Goal: Find specific page/section: Find specific page/section

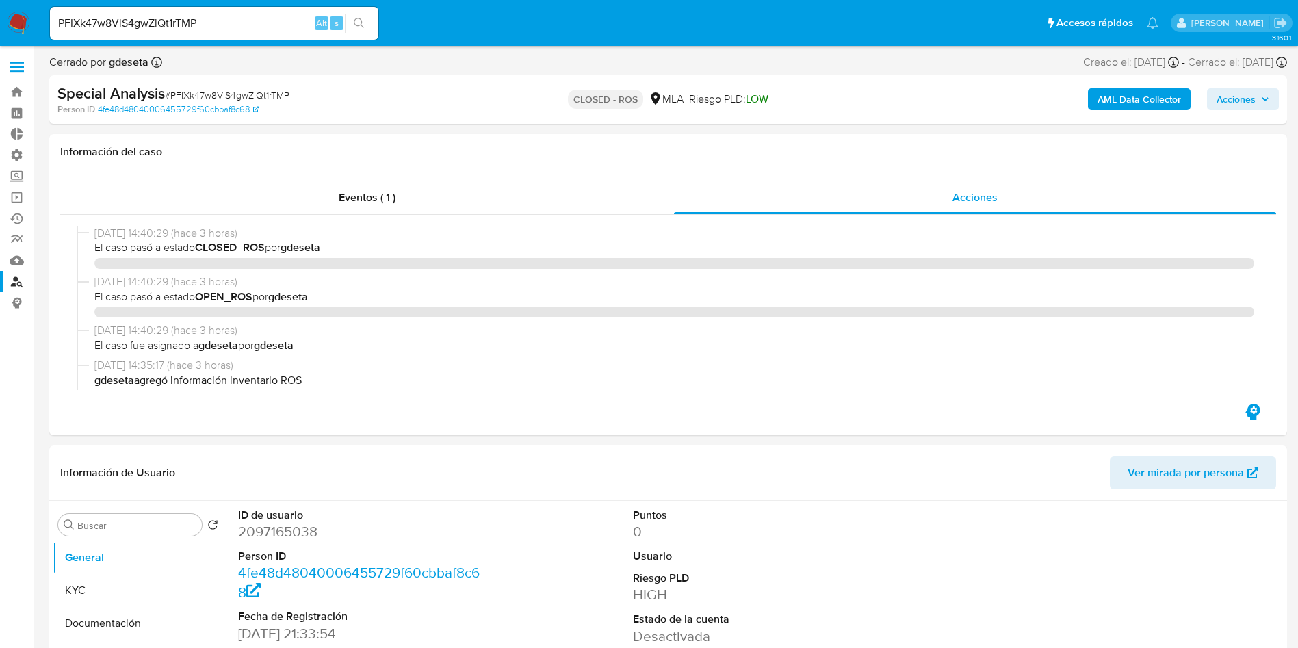
select select "10"
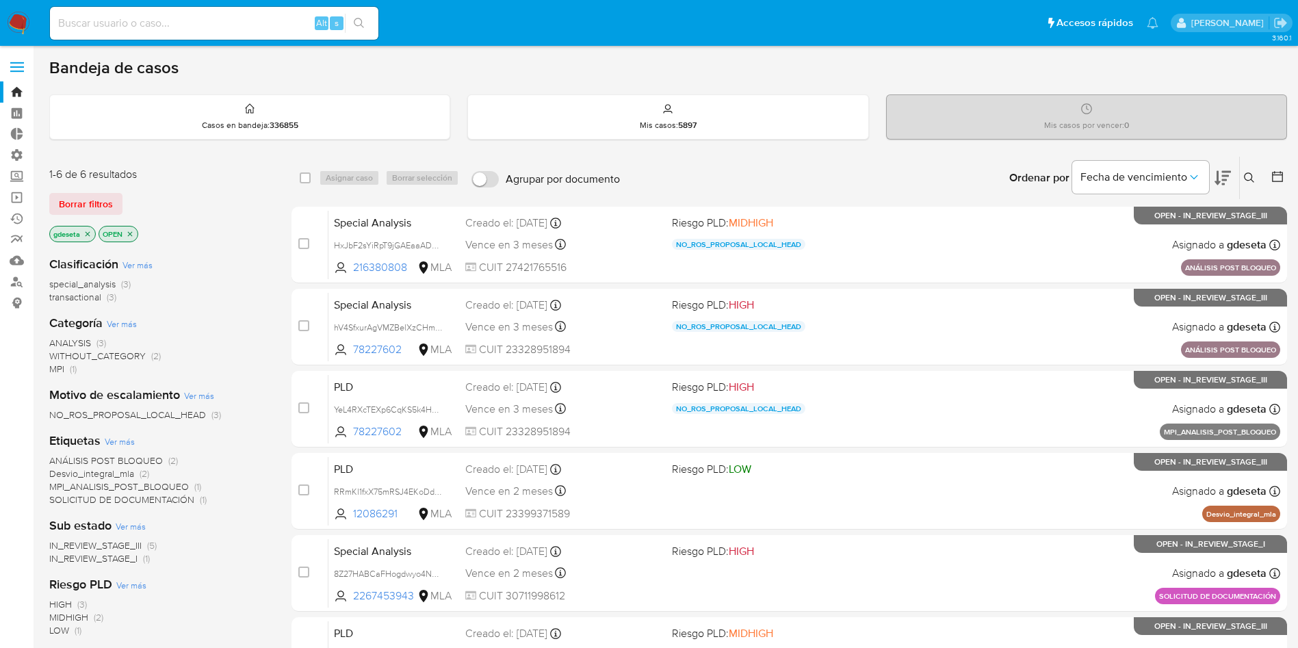
click at [198, 28] on input at bounding box center [214, 23] width 328 height 18
paste input "F0fwozBxrTmTWr6Acvb8I7mC"
type input "F0fwozBxrTmTWr6Acvb8I7mC"
click at [369, 23] on button "search-icon" at bounding box center [359, 23] width 28 height 19
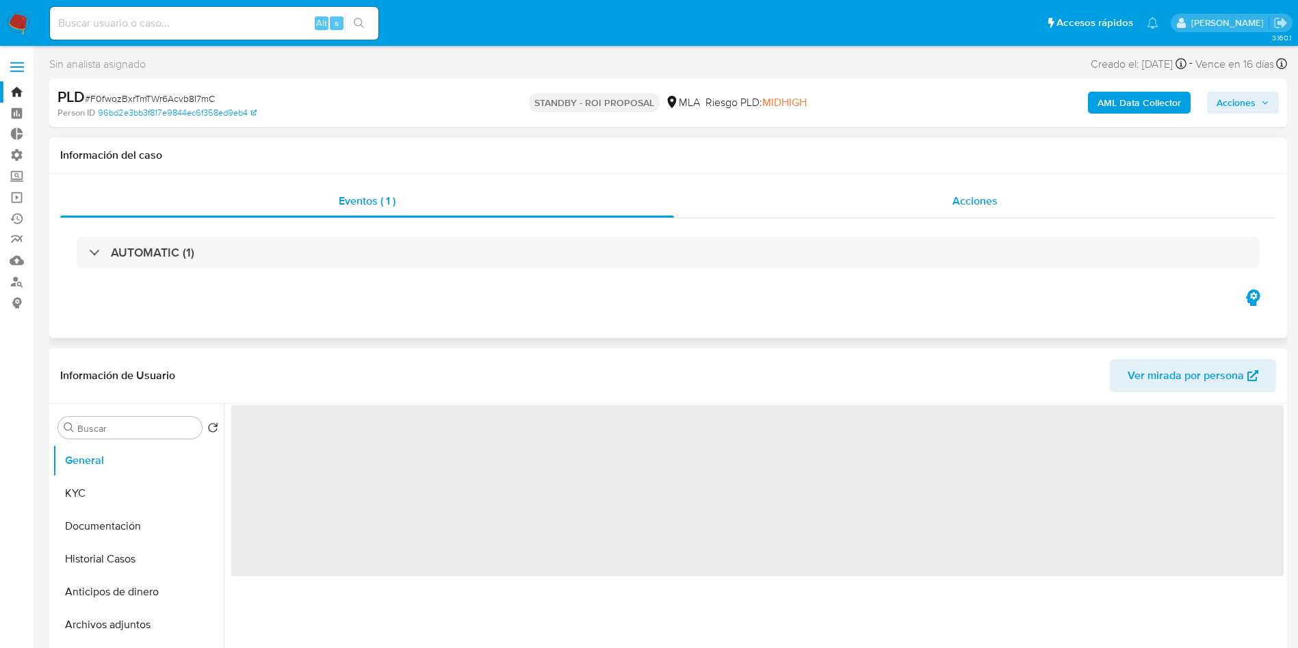
click at [969, 196] on span "Acciones" at bounding box center [974, 201] width 45 height 16
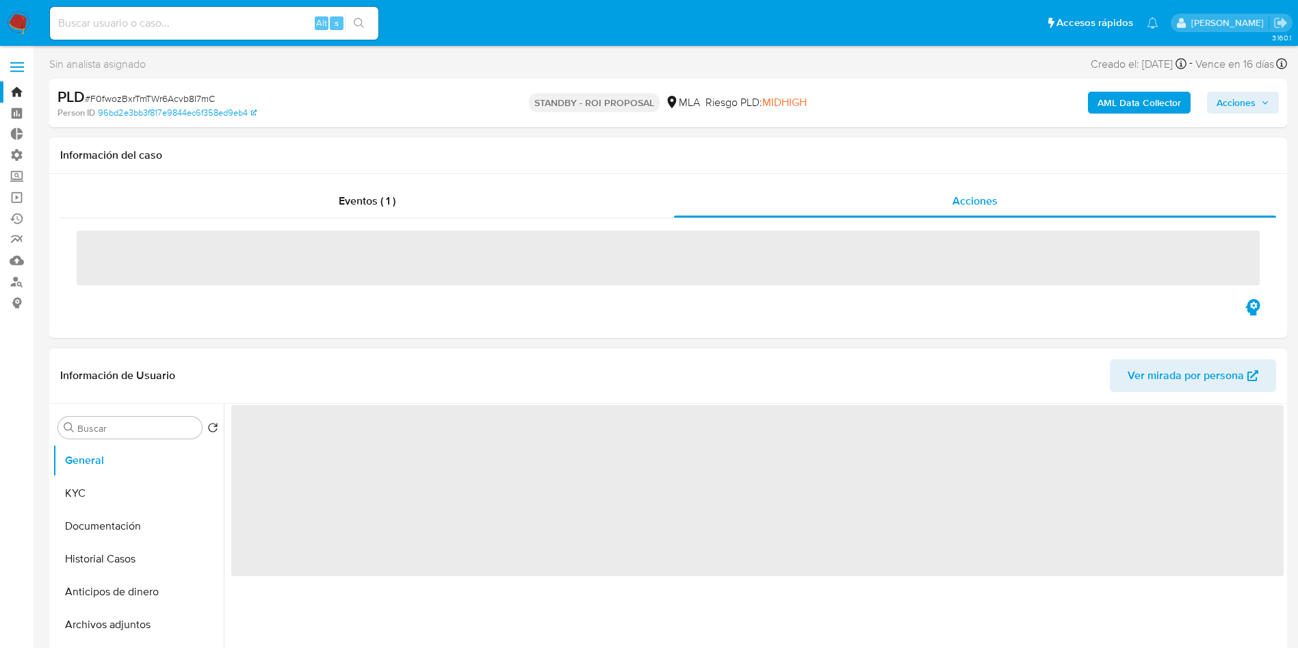
select select "10"
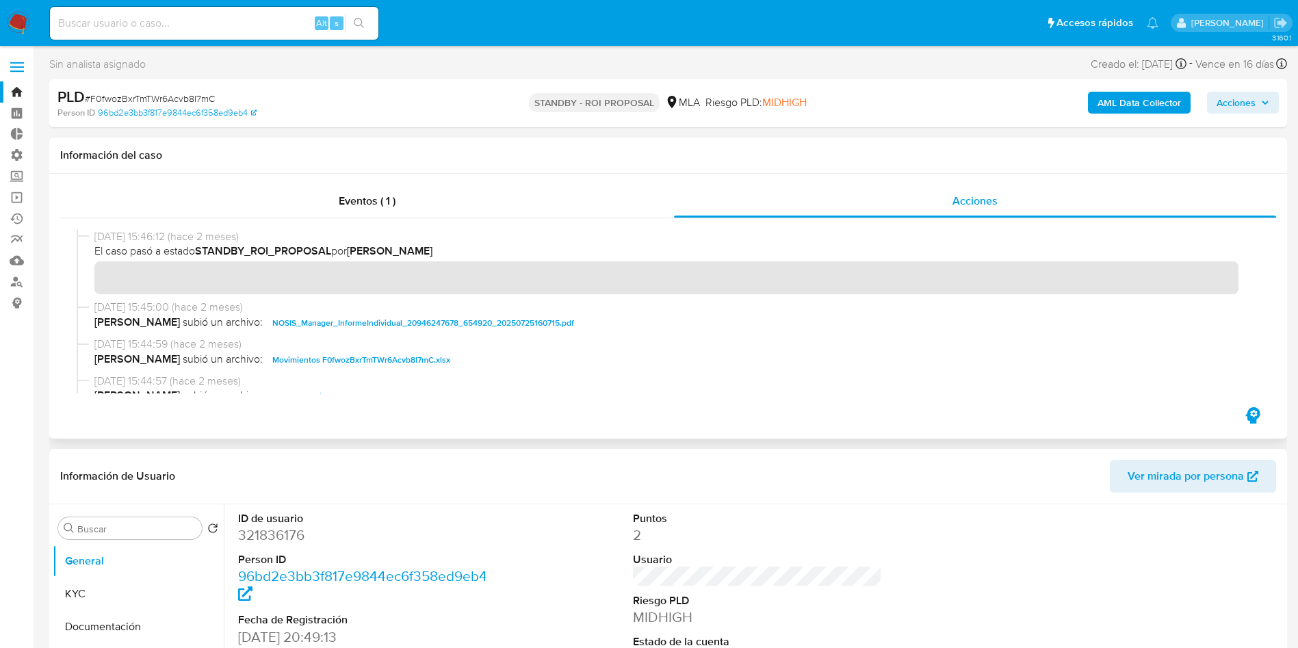
click at [358, 356] on span "Movimientos F0fwozBxrTmTWr6Acvb8I7mC.xlsx" at bounding box center [361, 360] width 178 height 16
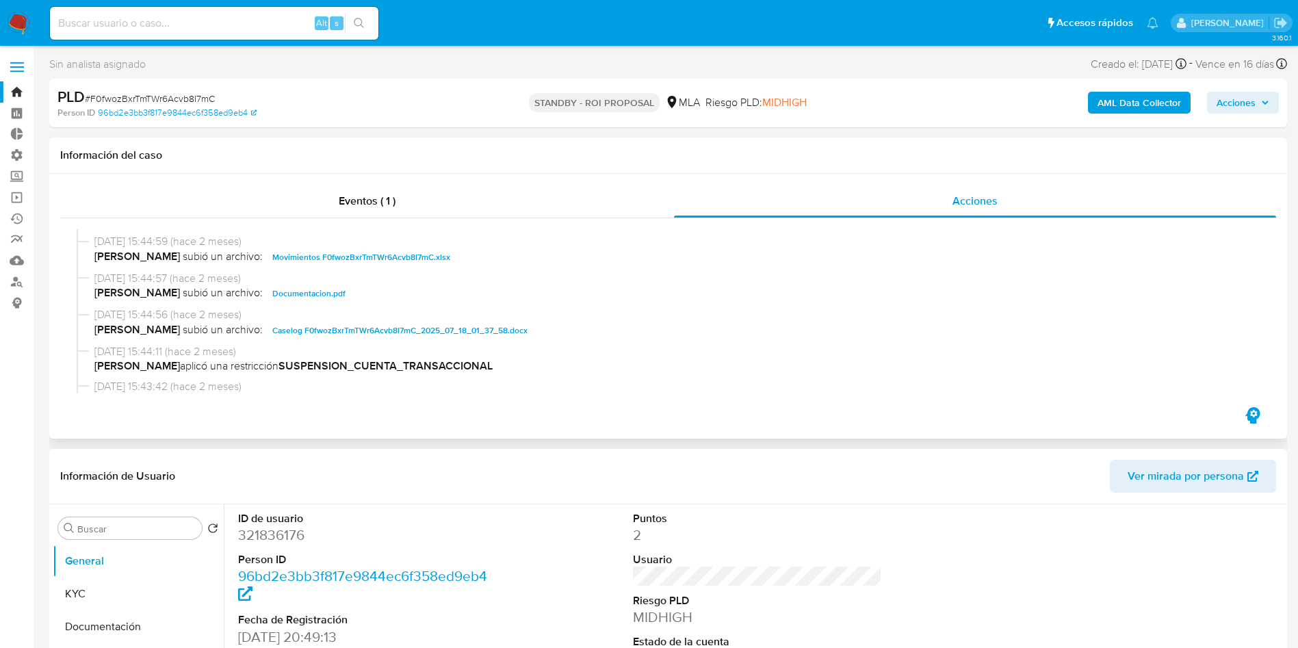
drag, startPoint x: 360, startPoint y: 332, endPoint x: 351, endPoint y: 337, distance: 10.1
click at [360, 332] on span "Caselog F0fwozBxrTmTWr6Acvb8I7mC_2025_07_18_01_37_58.docx" at bounding box center [399, 330] width 255 height 16
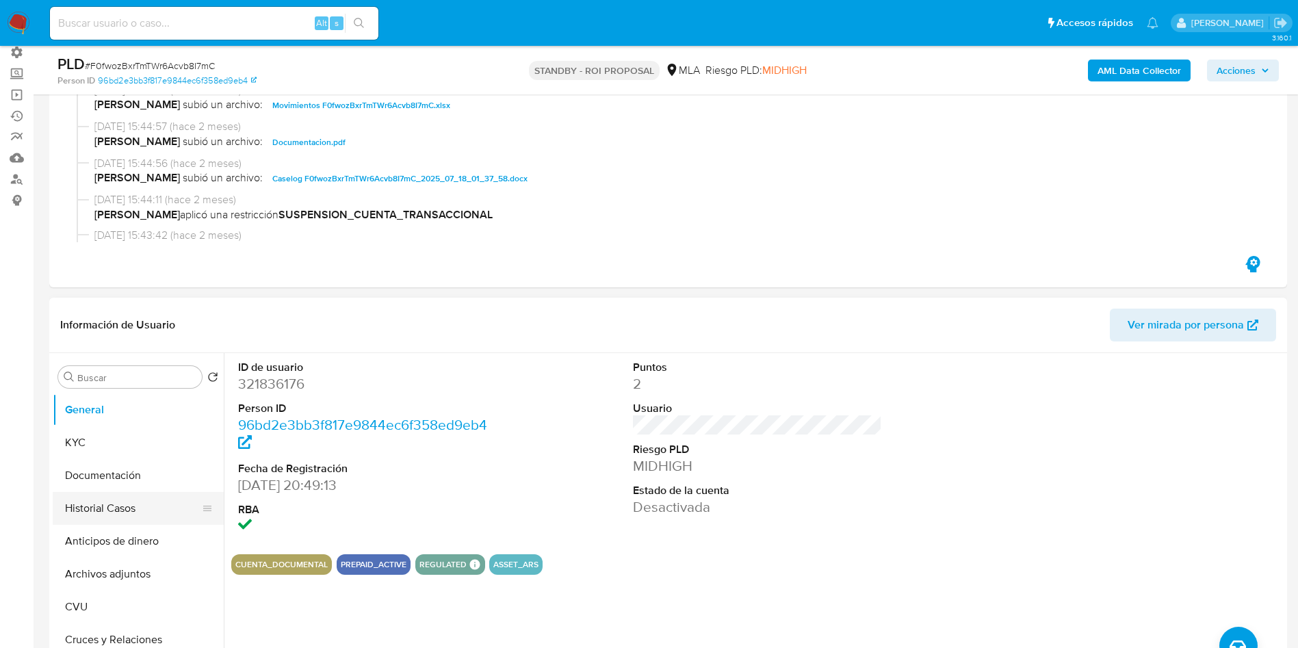
click at [86, 510] on button "Historial Casos" at bounding box center [133, 508] width 160 height 33
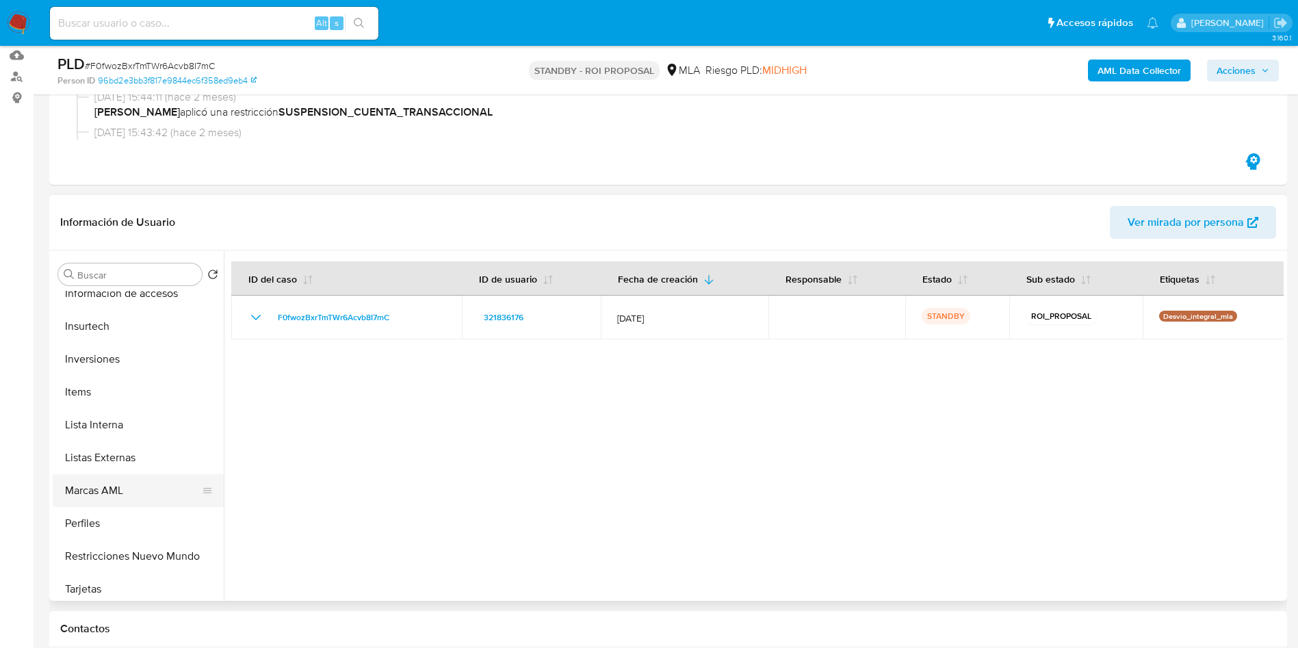
scroll to position [616, 0]
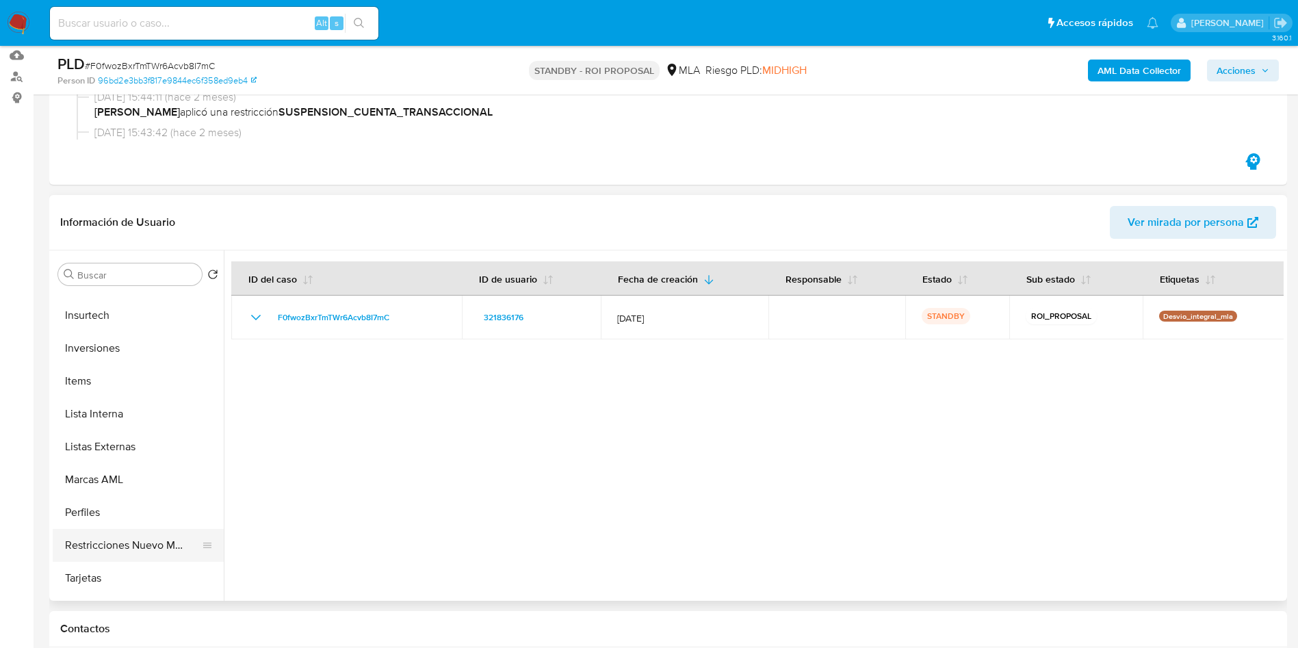
click at [148, 536] on button "Restricciones Nuevo Mundo" at bounding box center [133, 545] width 160 height 33
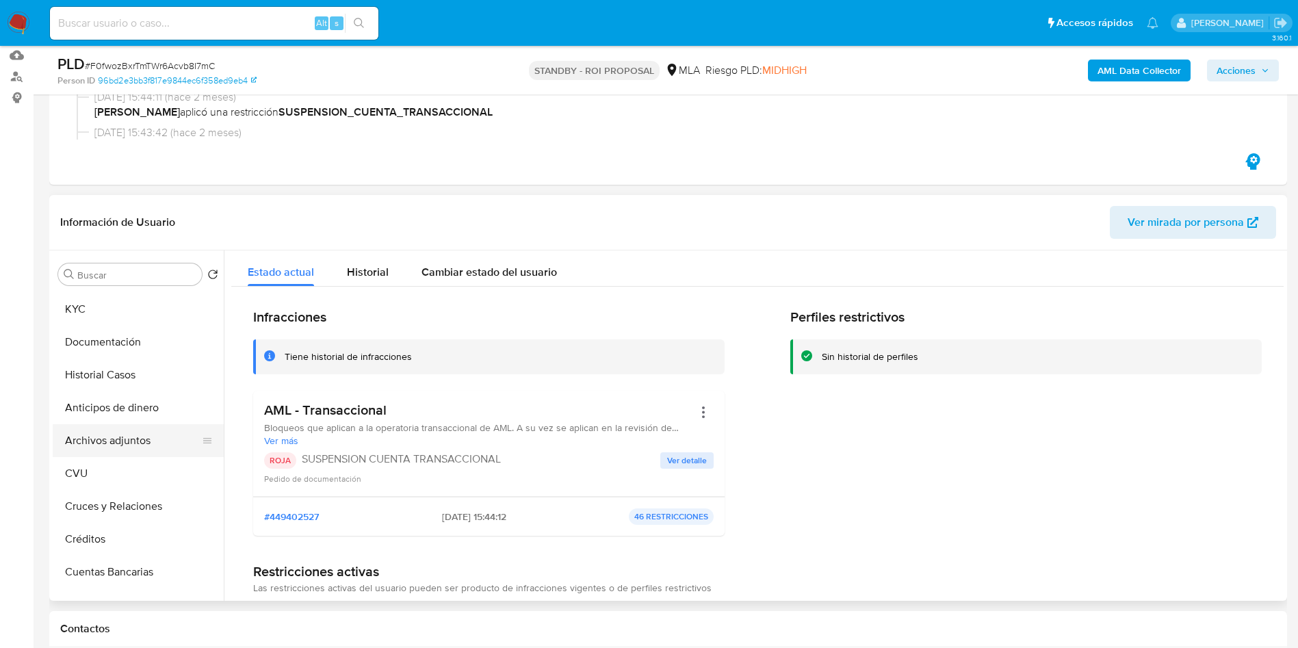
scroll to position [0, 0]
click at [103, 346] on button "KYC" at bounding box center [133, 340] width 160 height 33
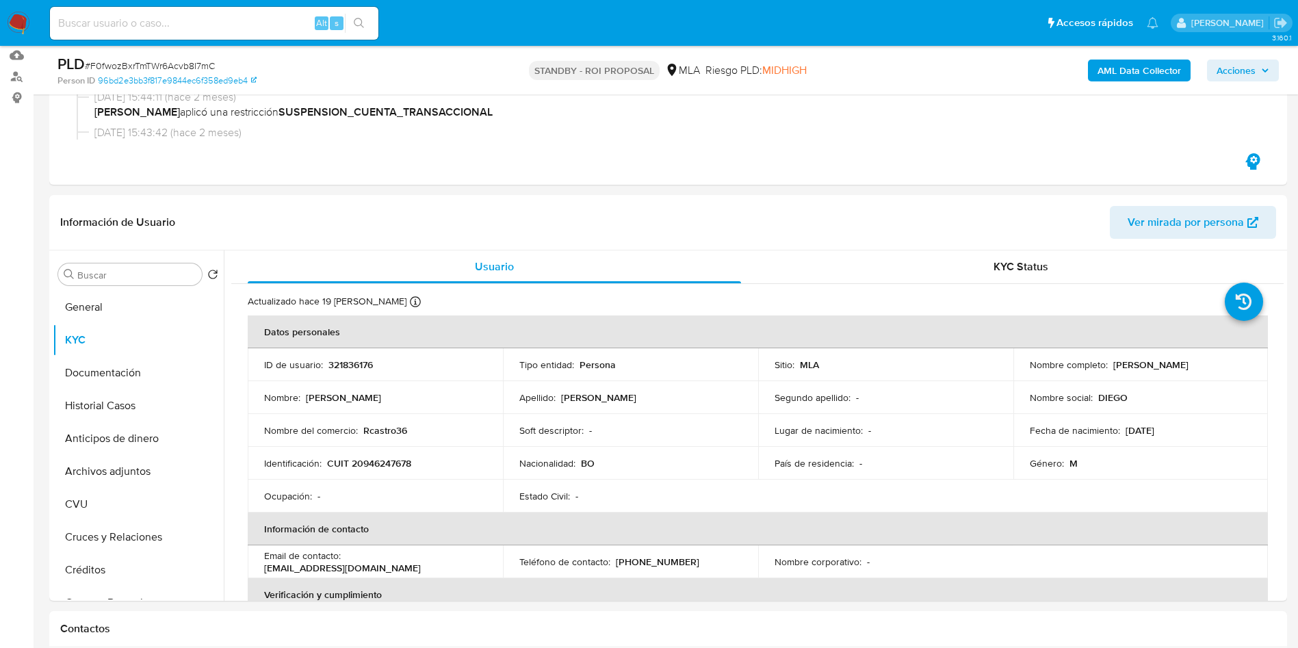
click at [203, 25] on input at bounding box center [214, 23] width 328 height 18
paste input "Tkf88vRdKn6j91QSPIMPR5OS"
type input "Tkf88vRdKn6j91QSPIMPR5OS"
click at [356, 25] on icon "search-icon" at bounding box center [359, 23] width 10 height 10
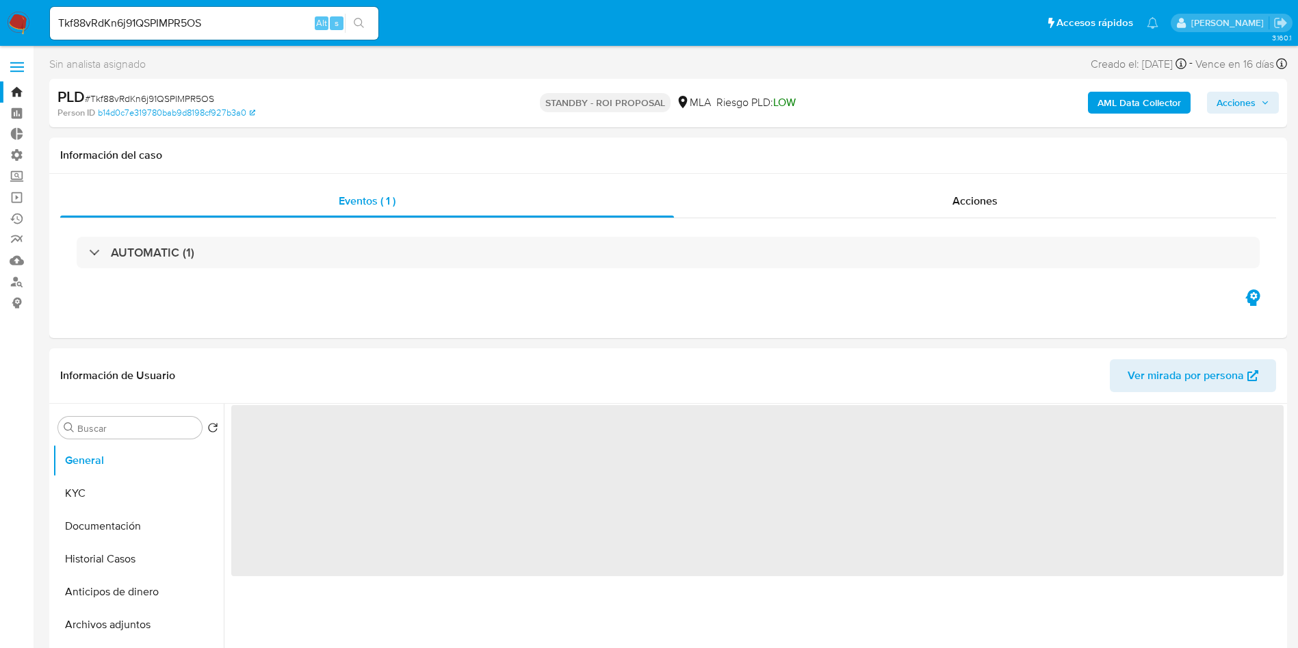
select select "10"
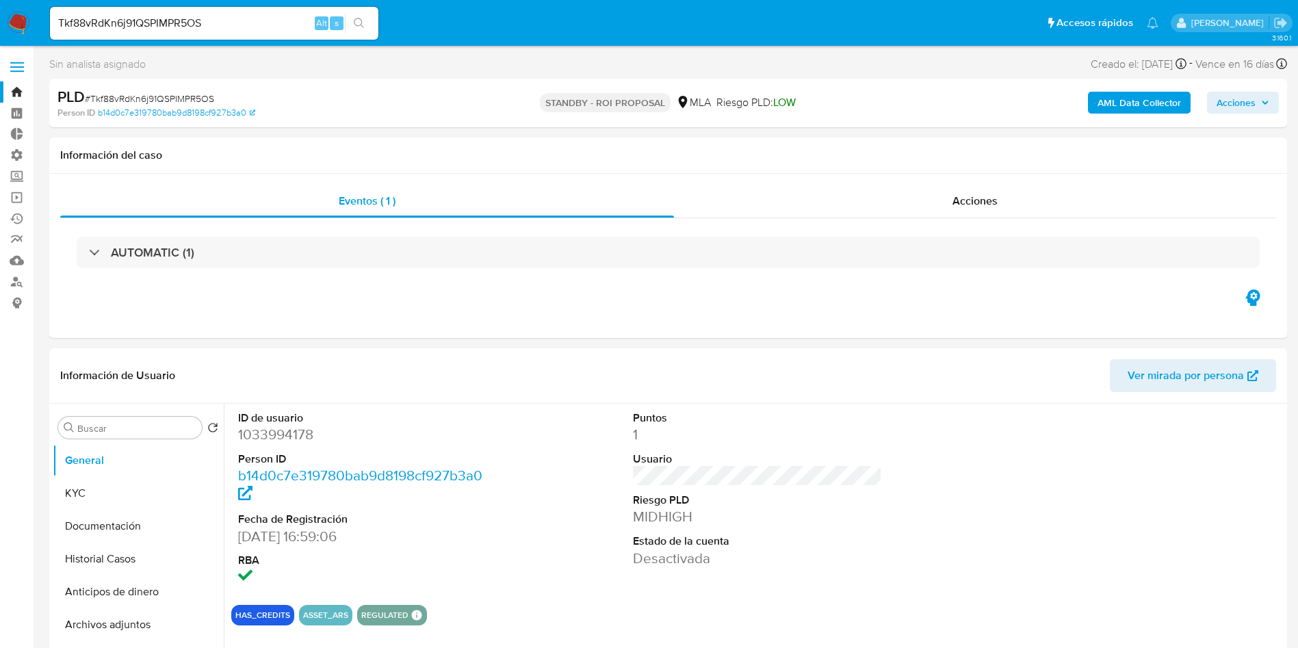
click at [175, 27] on input "Tkf88vRdKn6j91QSPIMPR5OS" at bounding box center [214, 23] width 328 height 18
click at [360, 22] on icon "search-icon" at bounding box center [359, 23] width 11 height 11
click at [975, 195] on span "Acciones" at bounding box center [974, 201] width 45 height 16
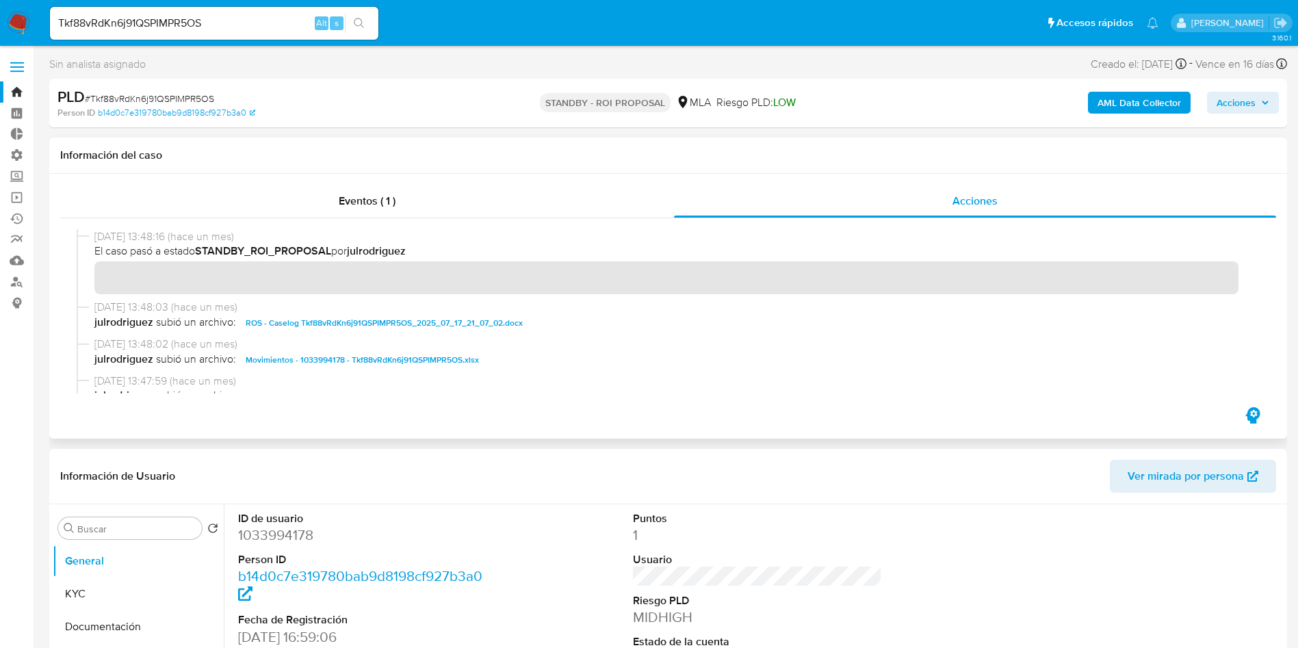
click at [343, 320] on span "ROS - Caselog Tkf88vRdKn6j91QSPIMPR5OS_2025_07_17_21_07_02.docx" at bounding box center [384, 323] width 277 height 16
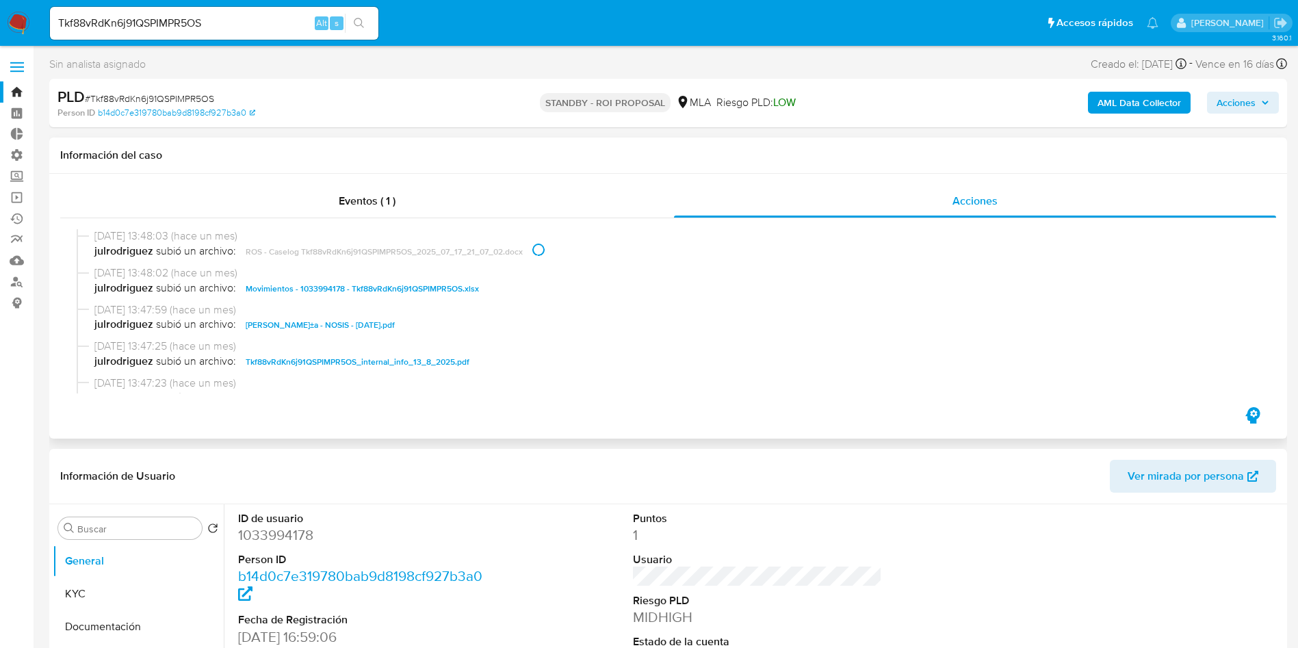
scroll to position [103, 0]
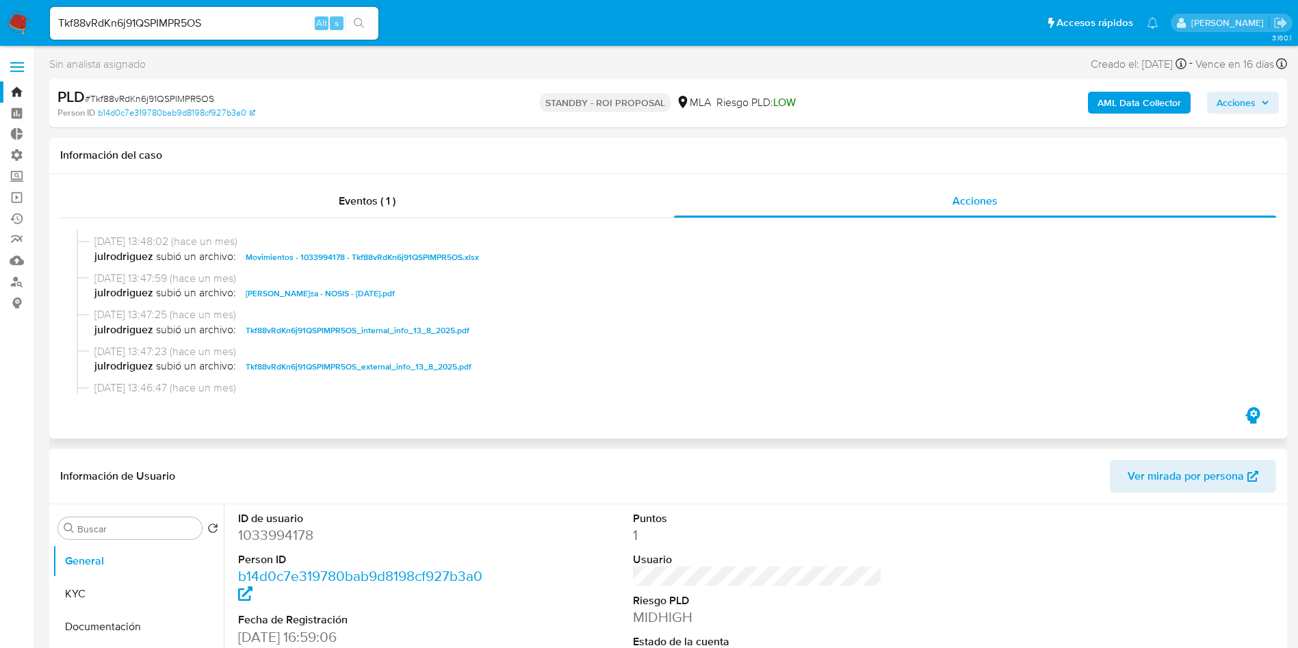
click at [335, 254] on span "Movimientos - 1033994178 - Tkf88vRdKn6j91QSPIMPR5OS.xlsx" at bounding box center [362, 257] width 233 height 16
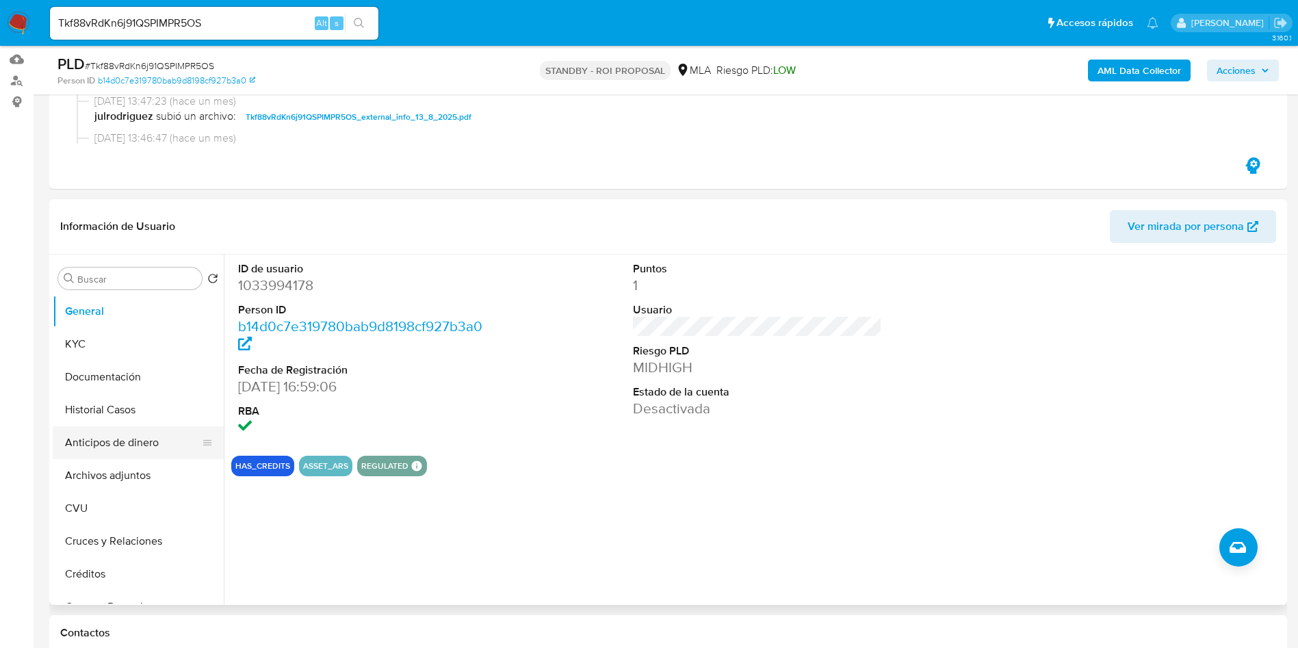
scroll to position [205, 0]
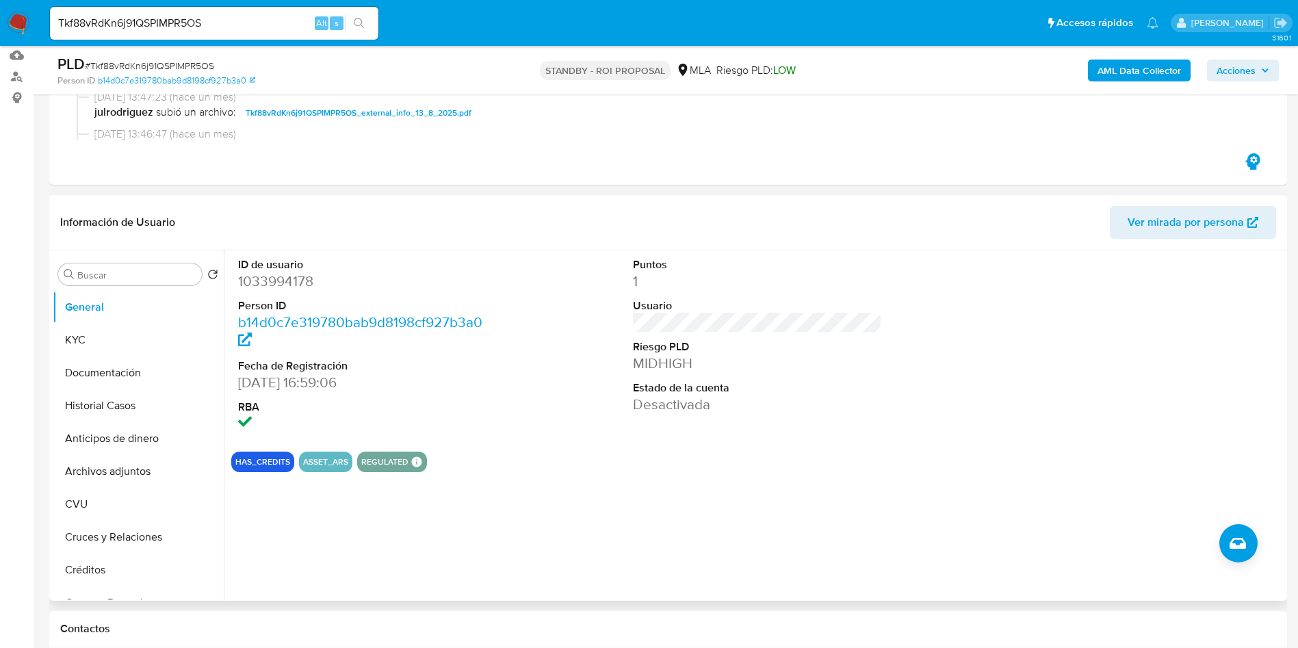
drag, startPoint x: 109, startPoint y: 409, endPoint x: 354, endPoint y: 456, distance: 248.8
click at [109, 409] on button "Historial Casos" at bounding box center [138, 405] width 171 height 33
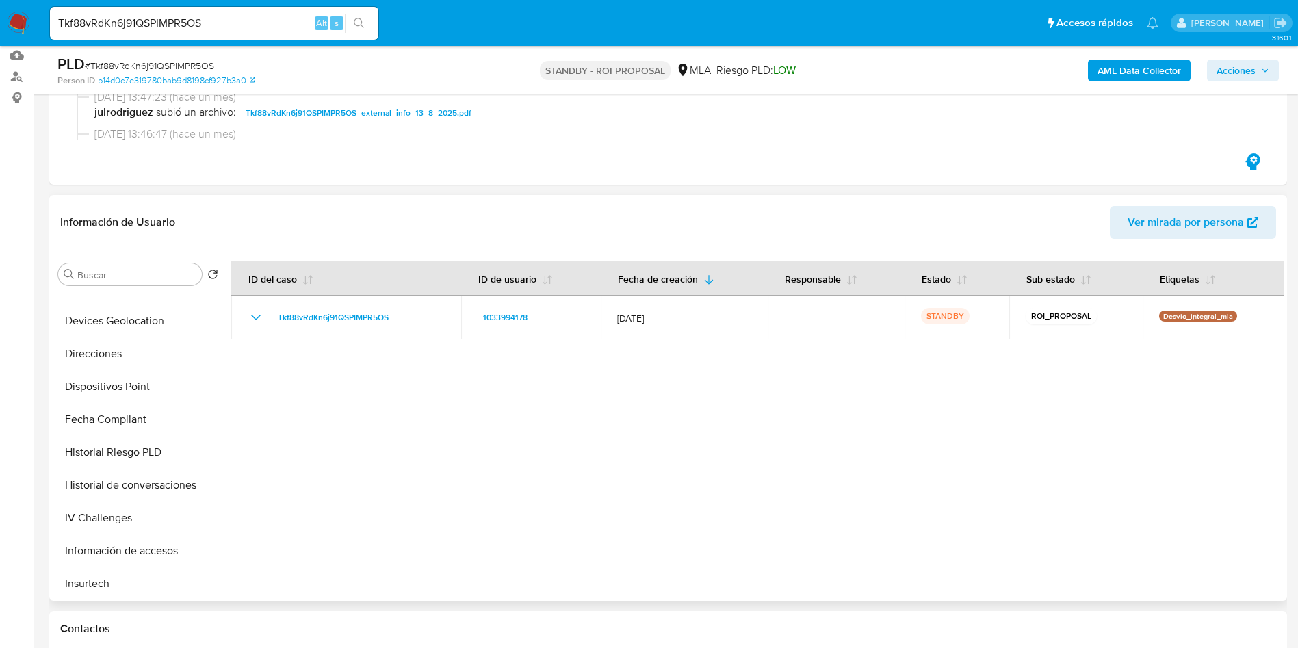
scroll to position [709, 0]
click at [119, 551] on button "Aprobadores" at bounding box center [133, 550] width 160 height 33
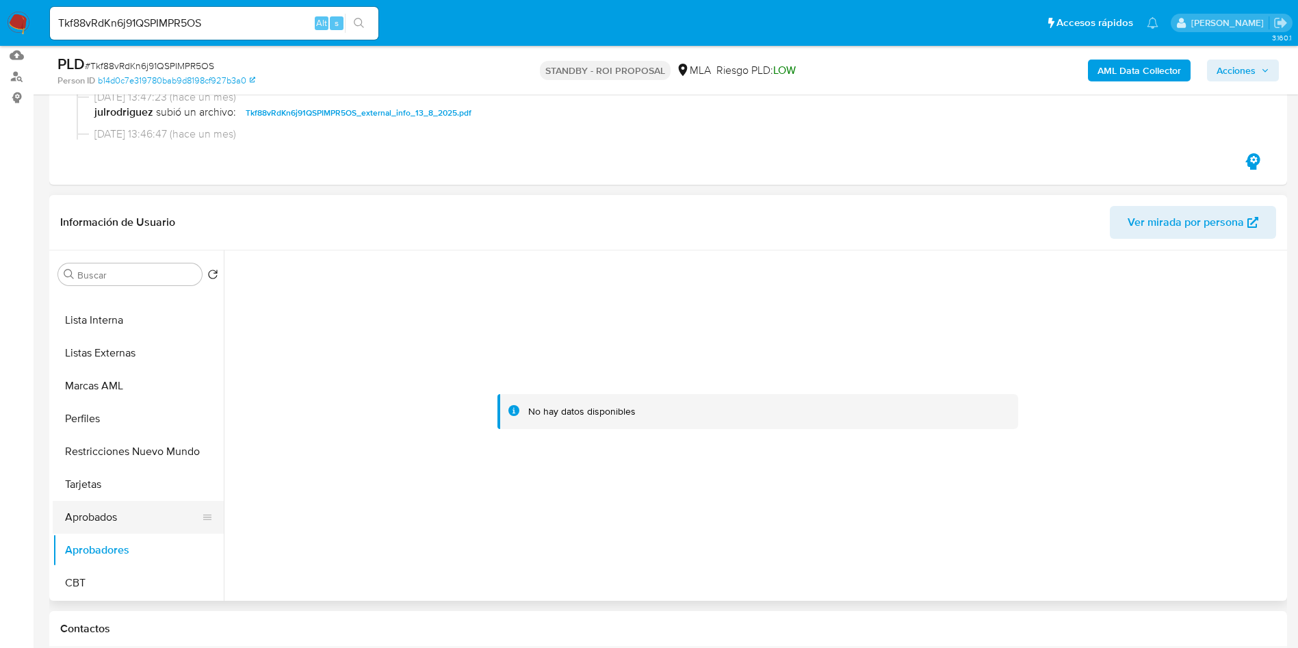
click at [136, 523] on button "Aprobados" at bounding box center [133, 517] width 160 height 33
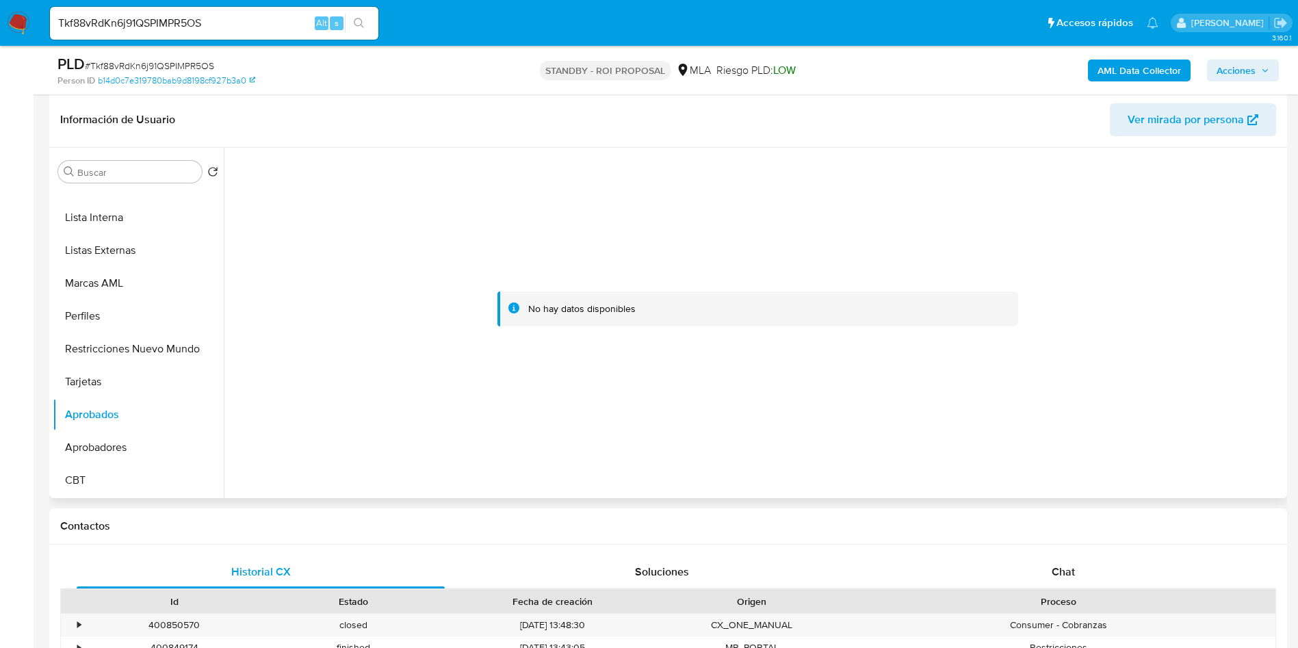
click at [296, 383] on div at bounding box center [757, 309] width 1041 height 301
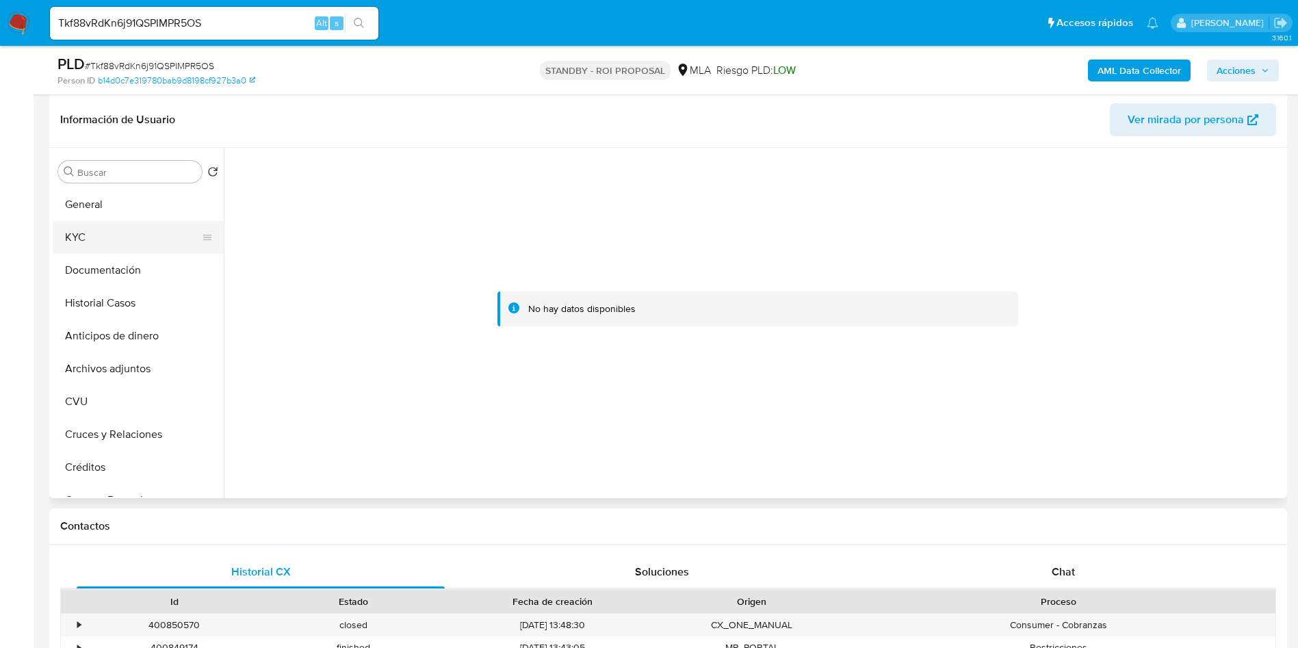
click at [92, 239] on button "KYC" at bounding box center [133, 237] width 160 height 33
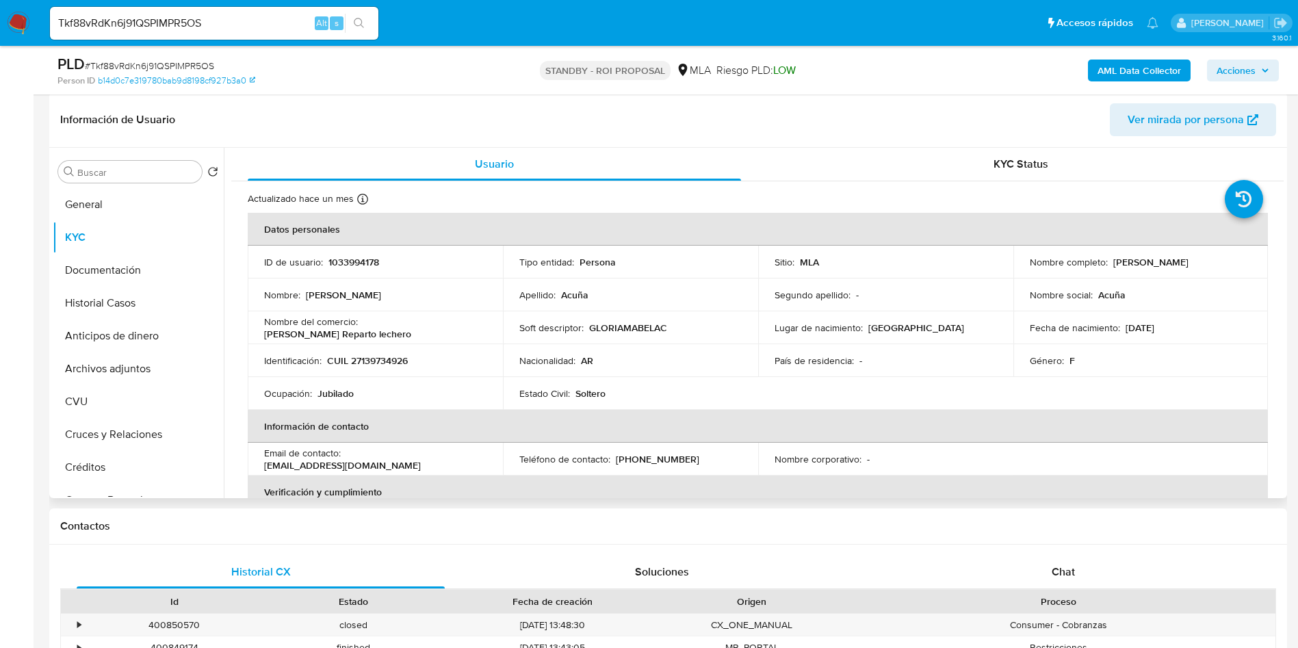
click at [382, 363] on p "CUIL 27139734926" at bounding box center [367, 360] width 81 height 12
copy p "27139734926"
click at [109, 254] on button "Documentación" at bounding box center [133, 270] width 160 height 33
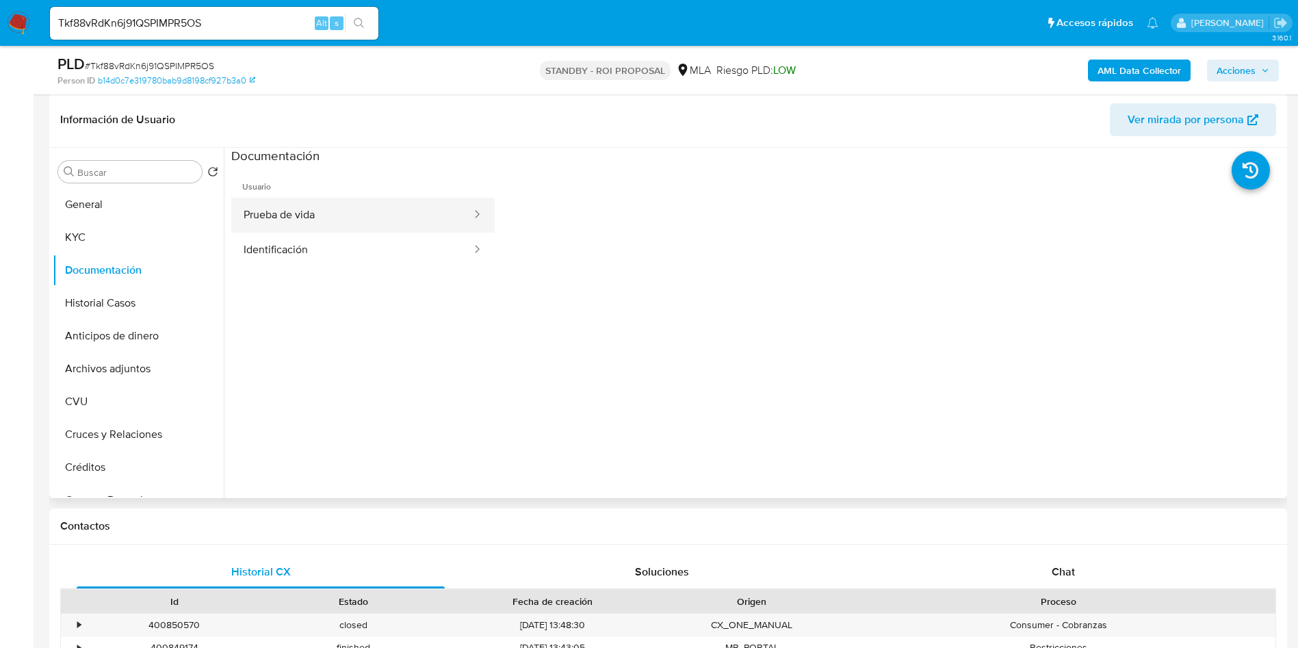
click at [352, 218] on button "Prueba de vida" at bounding box center [351, 215] width 241 height 35
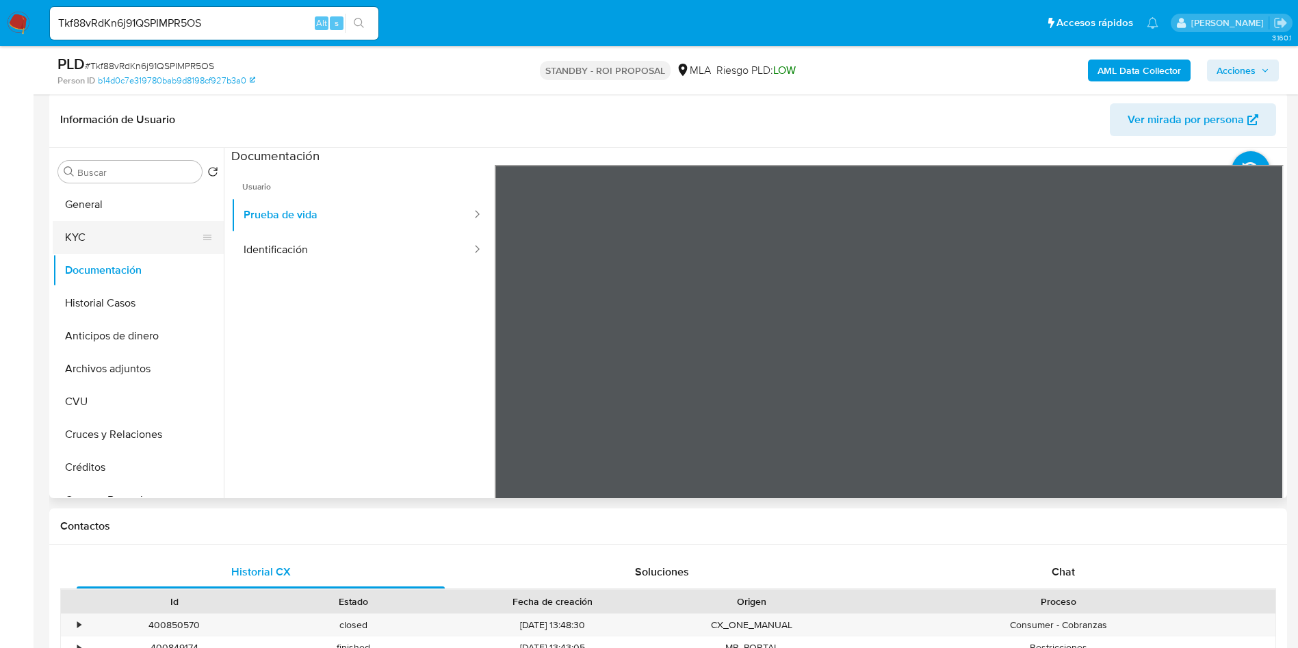
click at [105, 238] on button "KYC" at bounding box center [133, 237] width 160 height 33
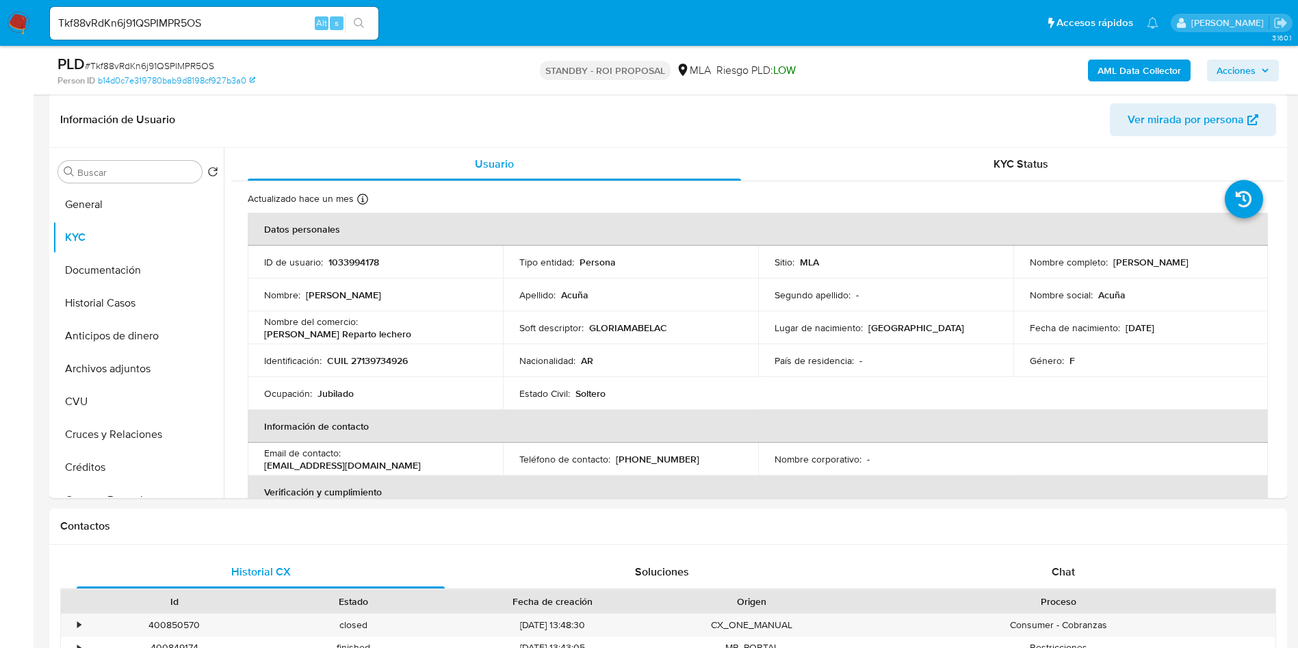
click at [207, 25] on input "Tkf88vRdKn6j91QSPIMPR5OS" at bounding box center [214, 23] width 328 height 18
click at [222, 31] on input "Tkf88vRdKn6j91QSPIMPR5OS" at bounding box center [214, 23] width 328 height 18
paste input "18TotwOL8UXGOydPZdN2T1Yf"
type input "18TotwOL8UXGOydPZdN2T1Yf"
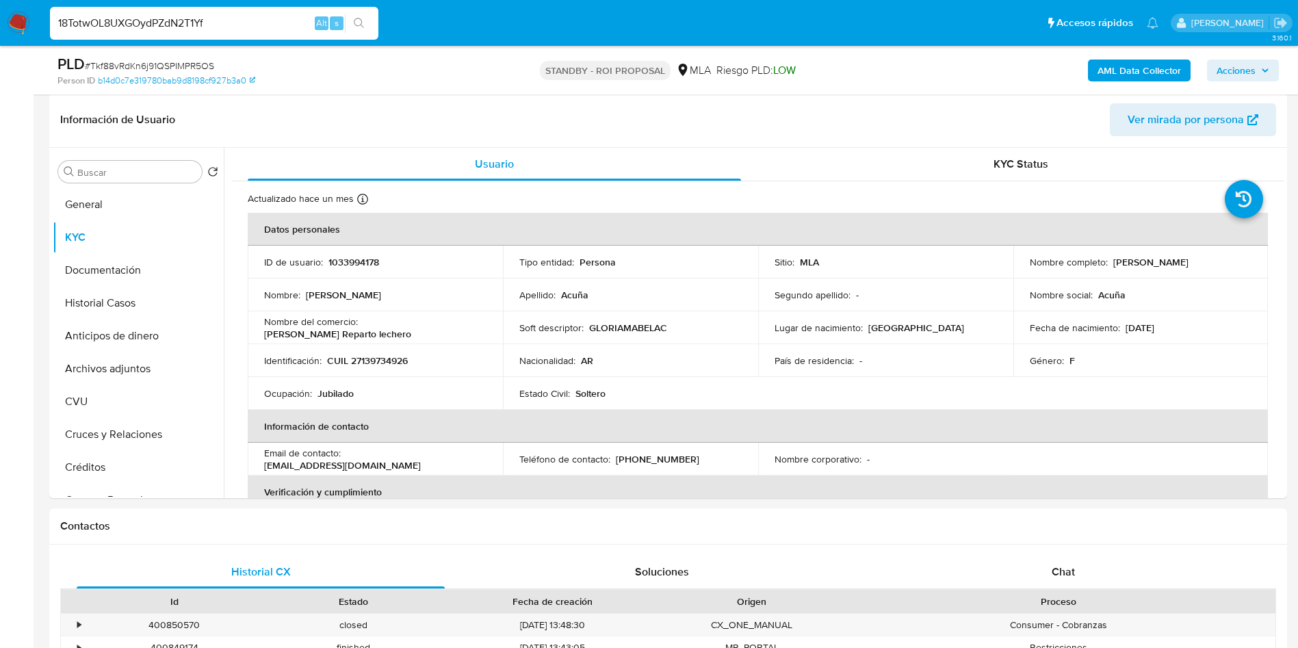
click at [361, 23] on icon "search-icon" at bounding box center [359, 23] width 11 height 11
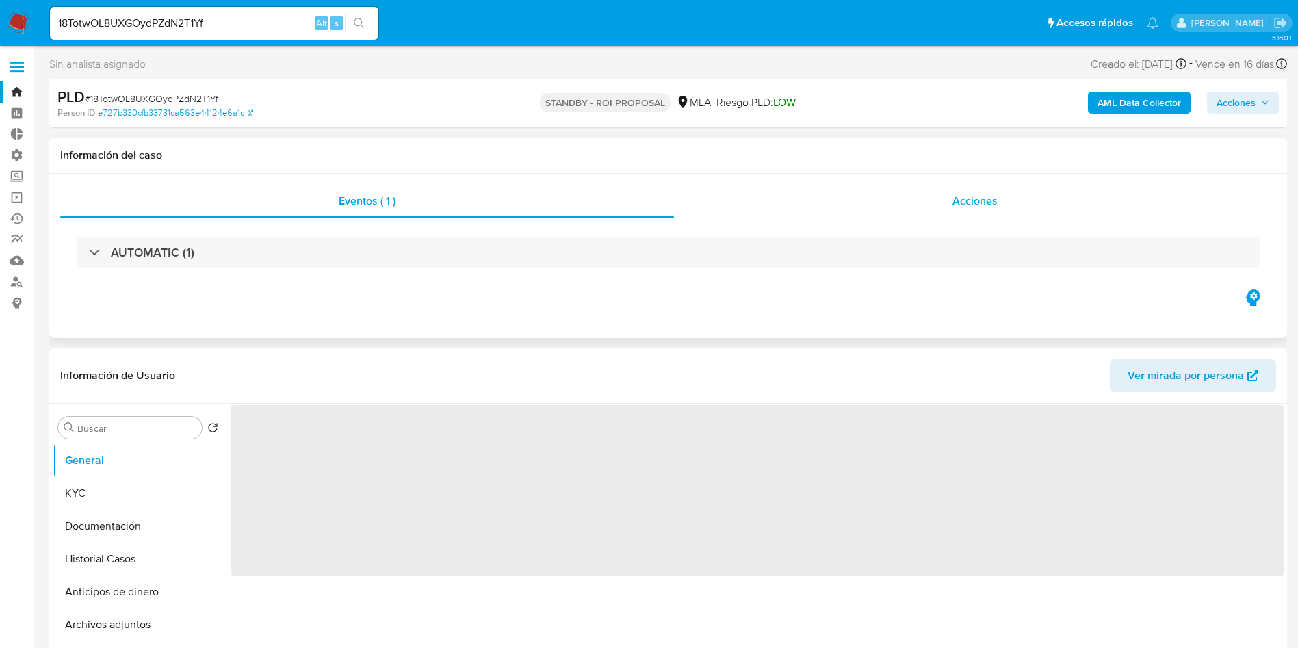
click at [974, 193] on span "Acciones" at bounding box center [974, 201] width 45 height 16
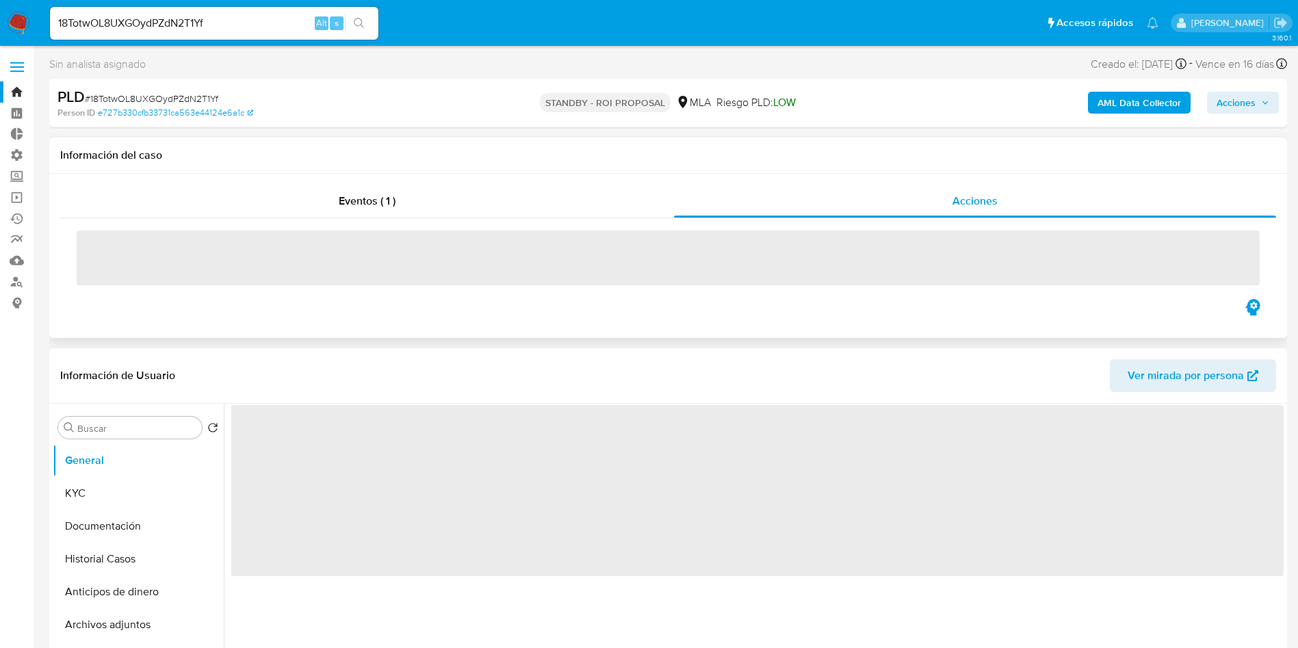
select select "10"
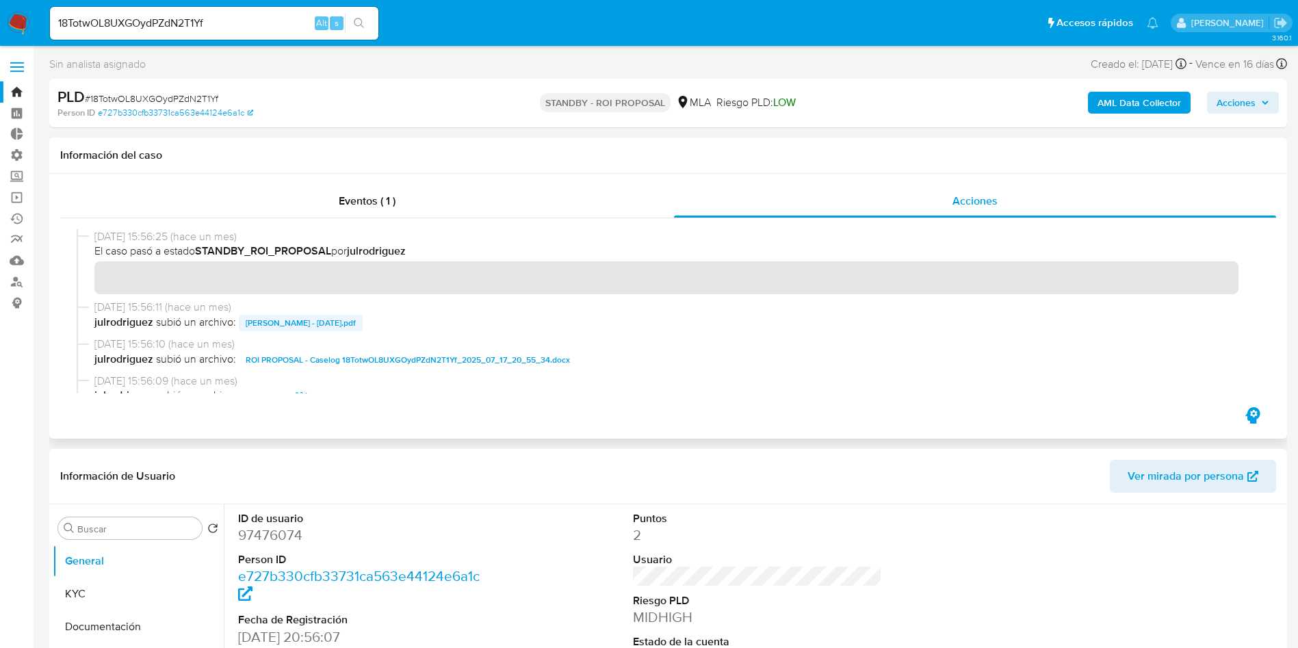
scroll to position [103, 0]
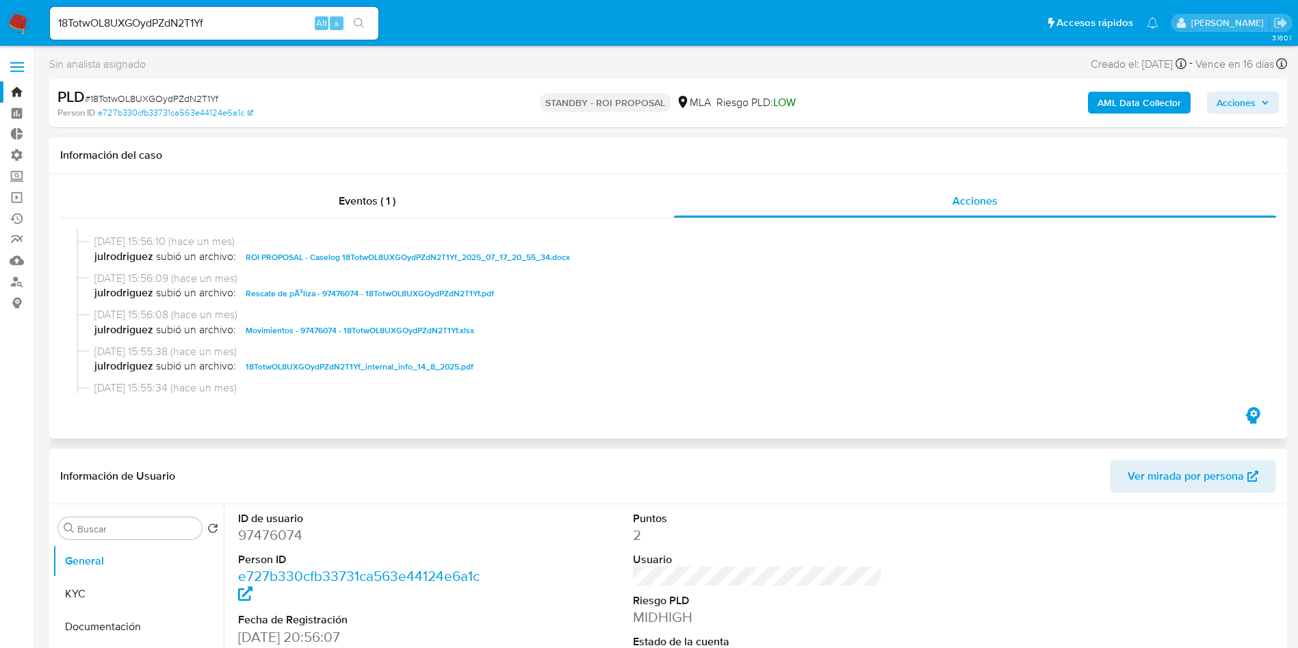
click at [328, 252] on span "ROI PROPOSAL - Caselog 18TotwOL8UXGOydPZdN2T1Yf_2025_07_17_20_55_34.docx" at bounding box center [408, 257] width 324 height 16
click at [303, 332] on span "Movimientos - 97476074 - 18TotwOL8UXGOydPZdN2T1Yf.xlsx" at bounding box center [360, 330] width 228 height 16
click at [81, 595] on button "KYC" at bounding box center [133, 593] width 160 height 33
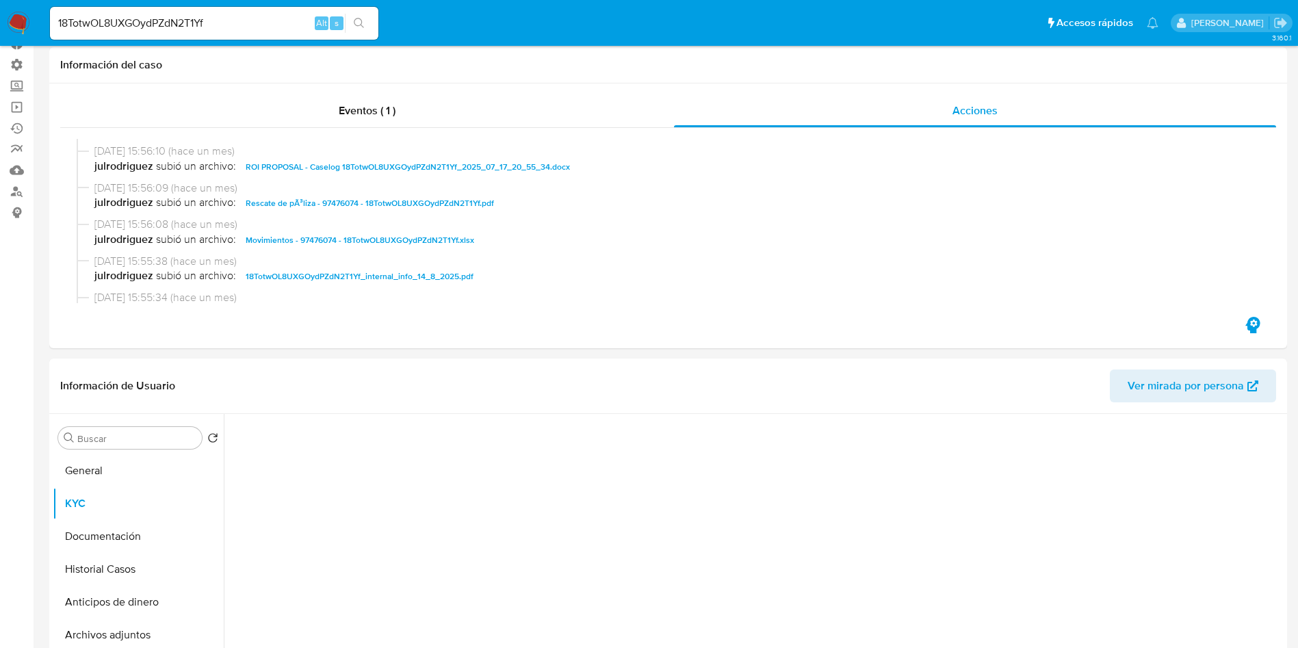
scroll to position [205, 0]
